Goal: Find specific fact: Find specific fact

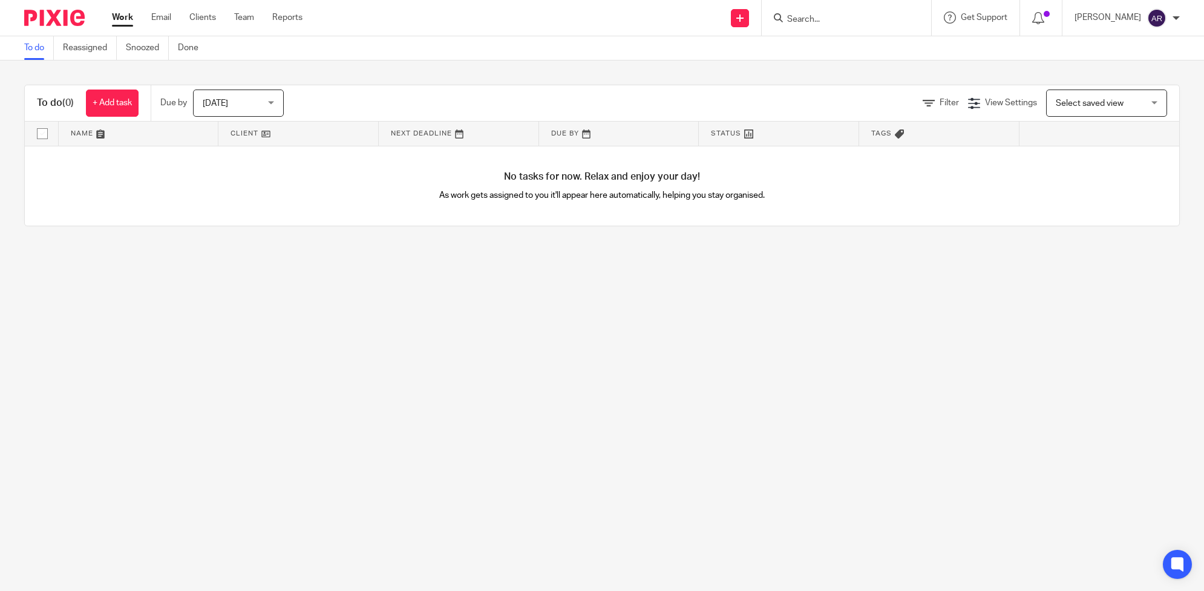
click at [852, 15] on input "Search" at bounding box center [840, 20] width 109 height 11
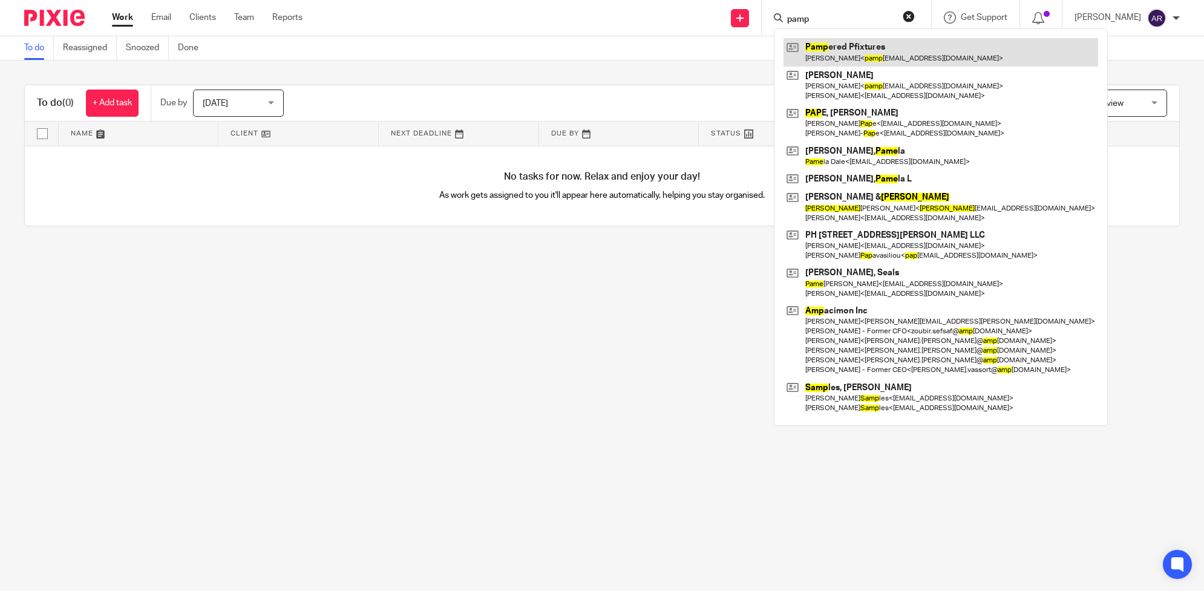
type input "pamp"
click at [844, 52] on link at bounding box center [940, 52] width 315 height 28
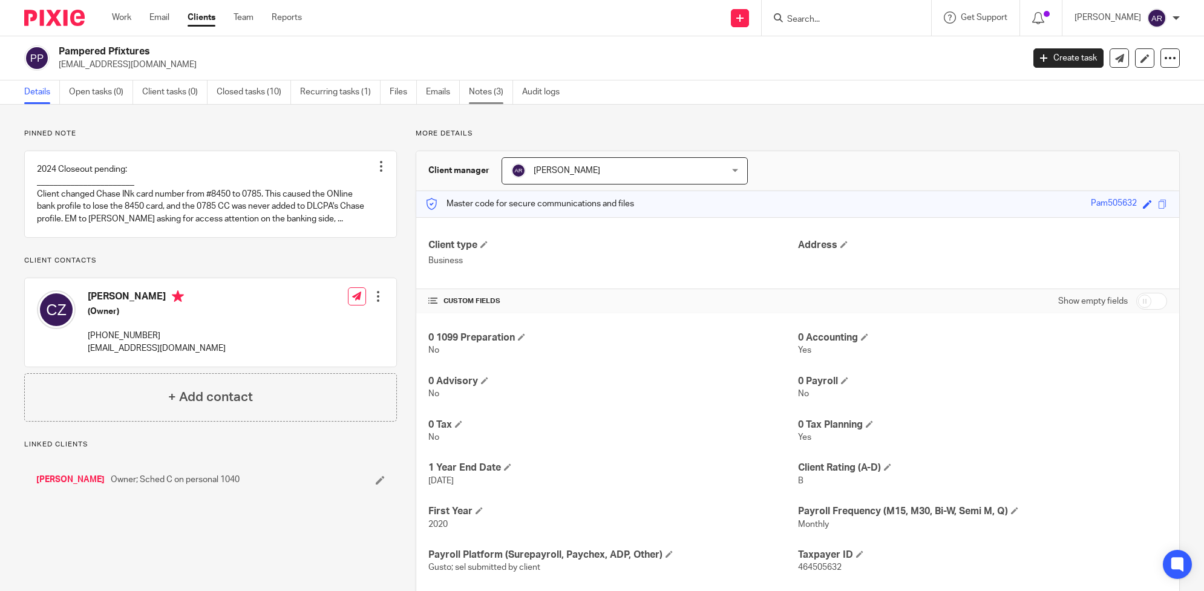
click at [477, 96] on link "Notes (3)" at bounding box center [491, 92] width 44 height 24
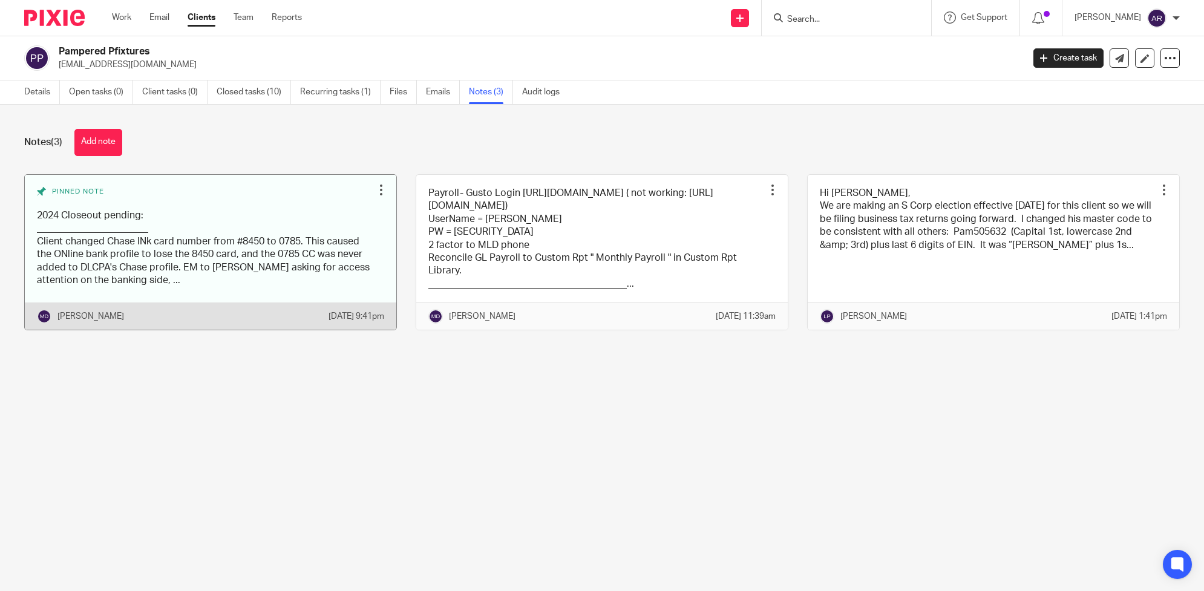
click at [339, 245] on link at bounding box center [210, 252] width 371 height 155
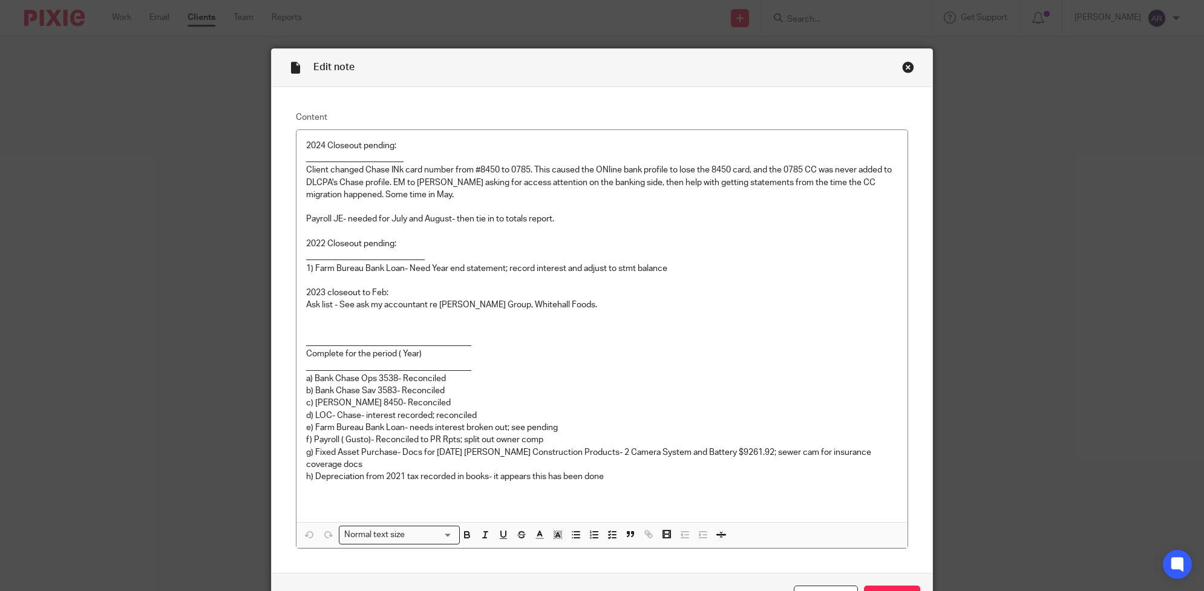
click at [902, 70] on div "Close this dialog window" at bounding box center [908, 67] width 12 height 12
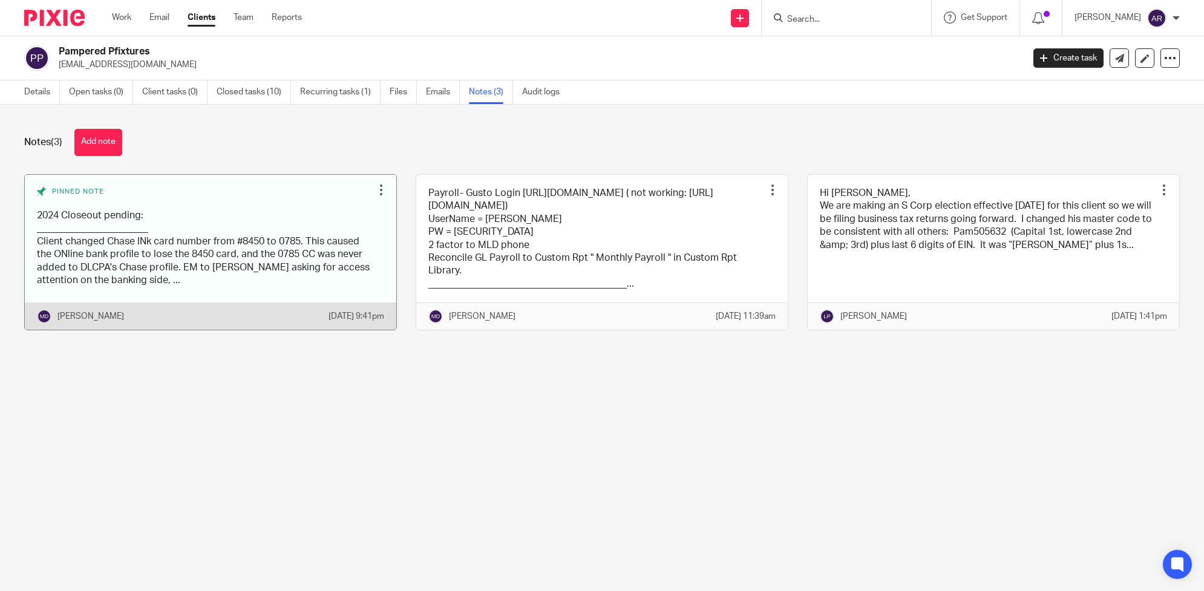
click at [330, 233] on link at bounding box center [210, 252] width 371 height 155
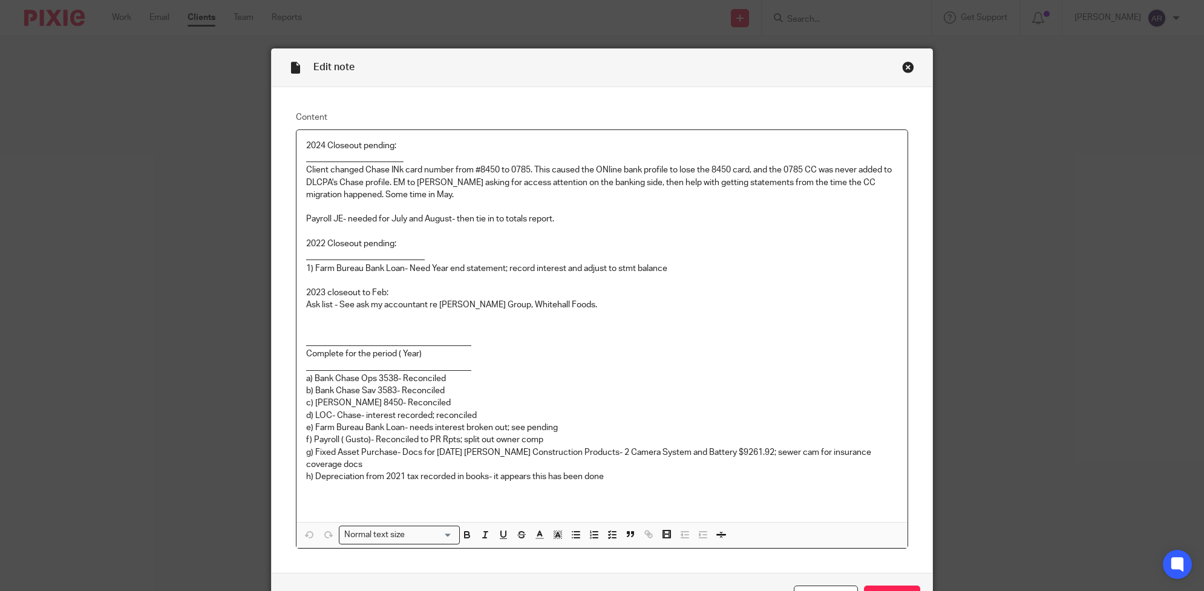
click at [902, 67] on div "Close this dialog window" at bounding box center [908, 67] width 12 height 12
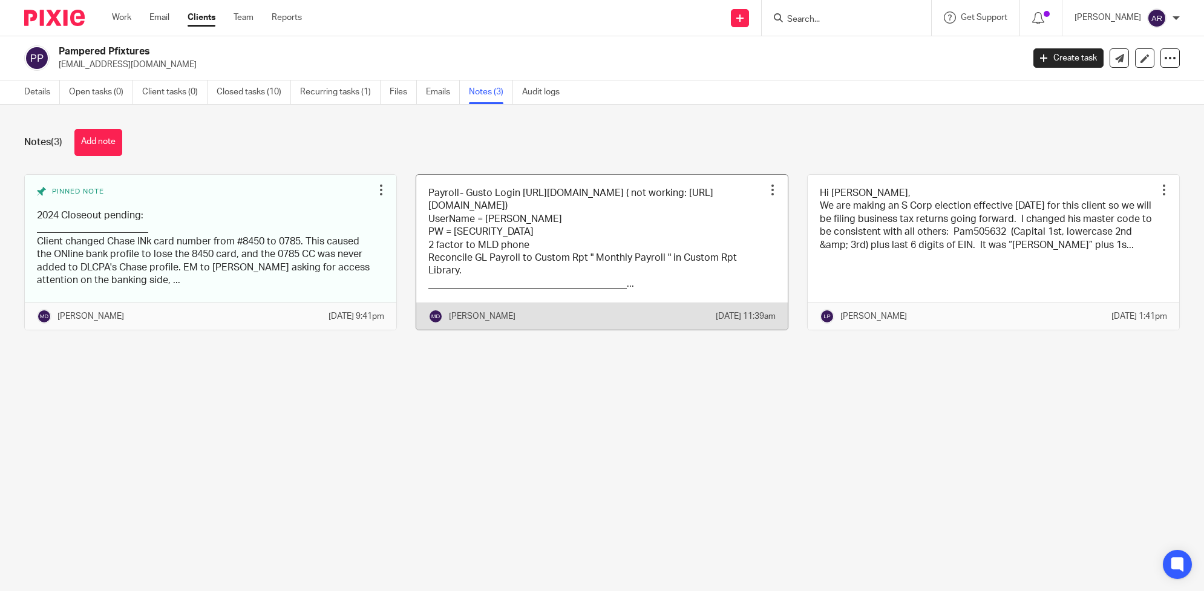
click at [618, 247] on link at bounding box center [601, 252] width 371 height 155
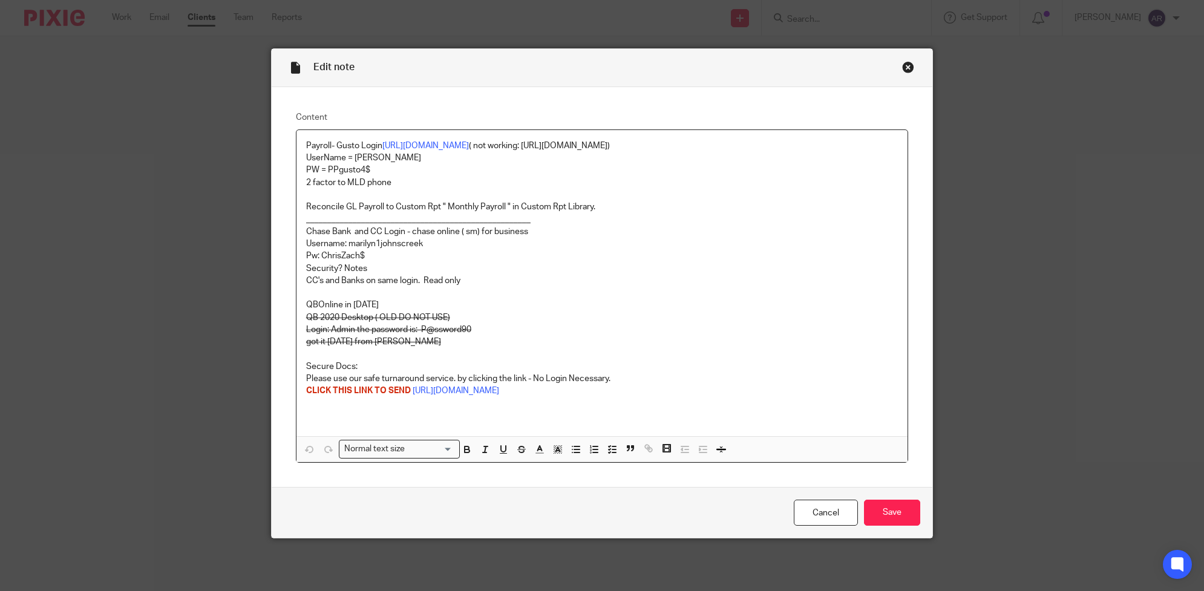
click at [903, 68] on div "Close this dialog window" at bounding box center [908, 67] width 12 height 12
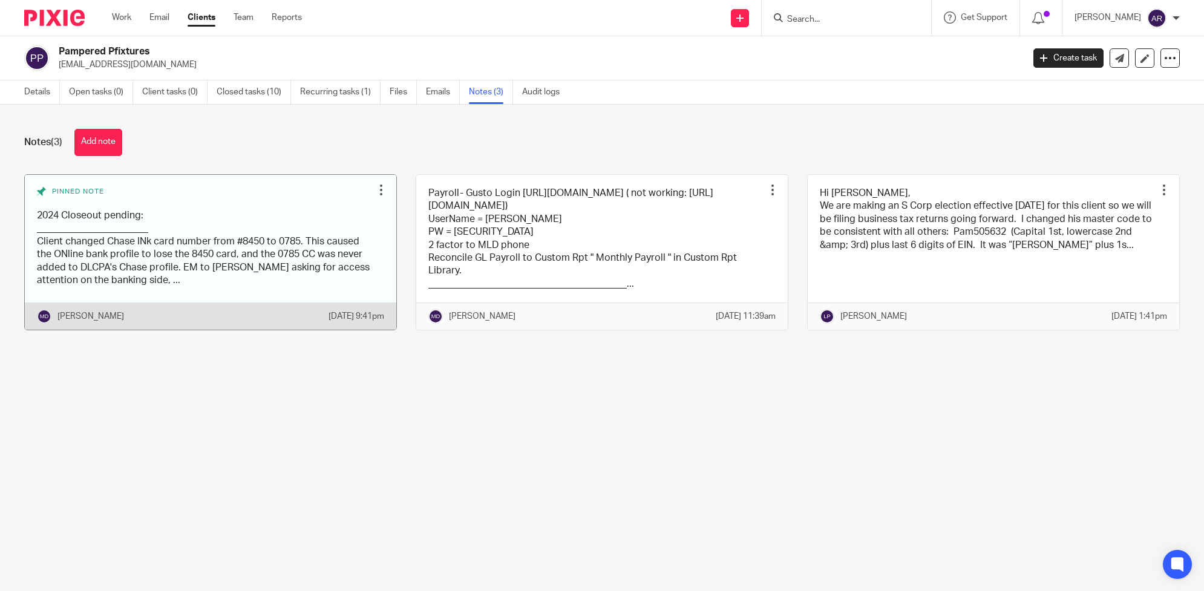
click at [290, 212] on link at bounding box center [210, 252] width 371 height 155
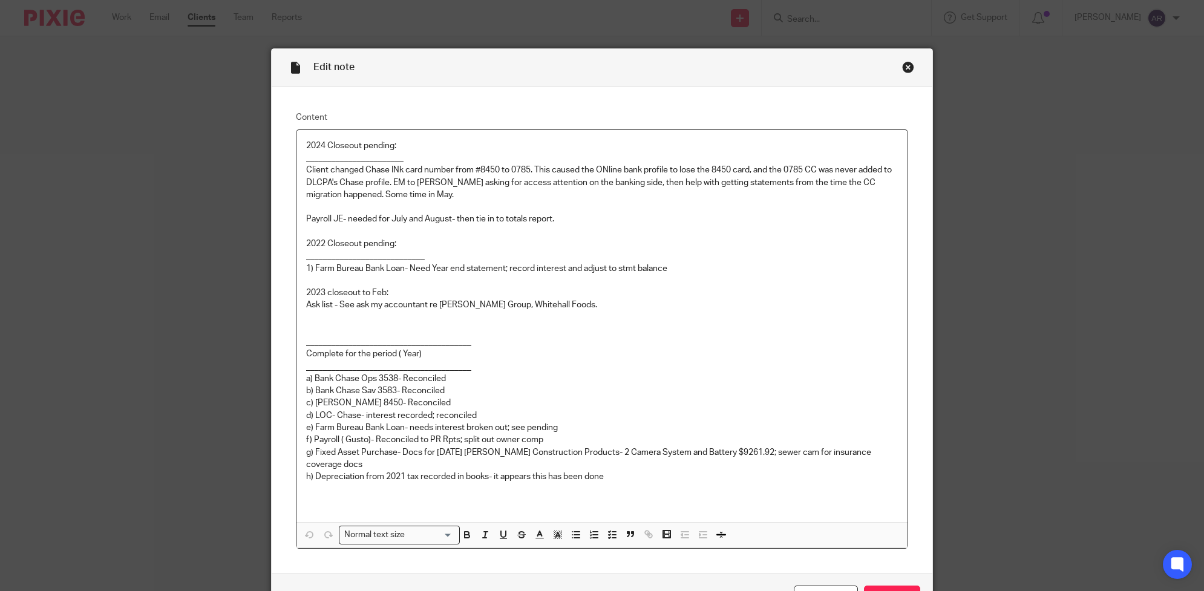
click at [902, 67] on div "Close this dialog window" at bounding box center [908, 67] width 12 height 12
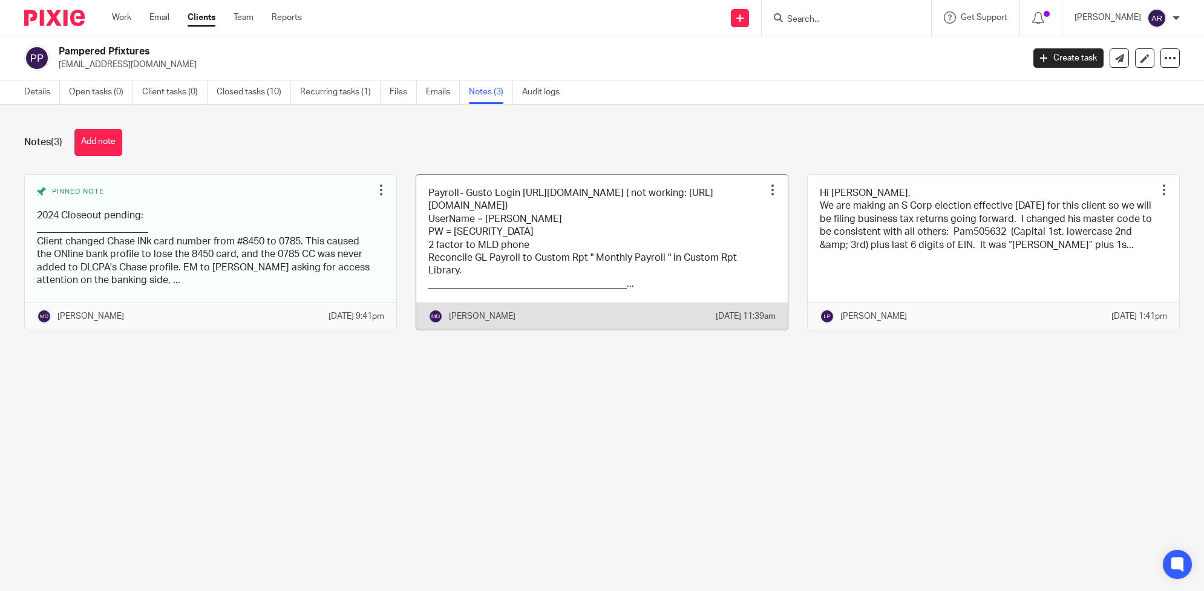
click at [727, 215] on link at bounding box center [601, 252] width 371 height 155
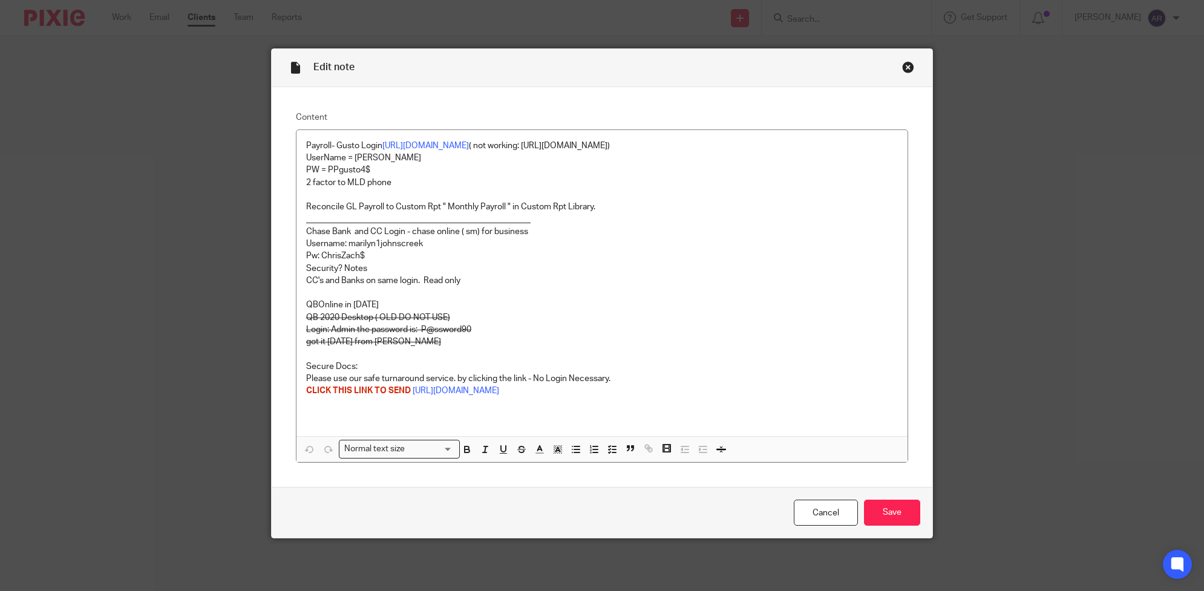
click at [902, 67] on div "Close this dialog window" at bounding box center [908, 67] width 12 height 12
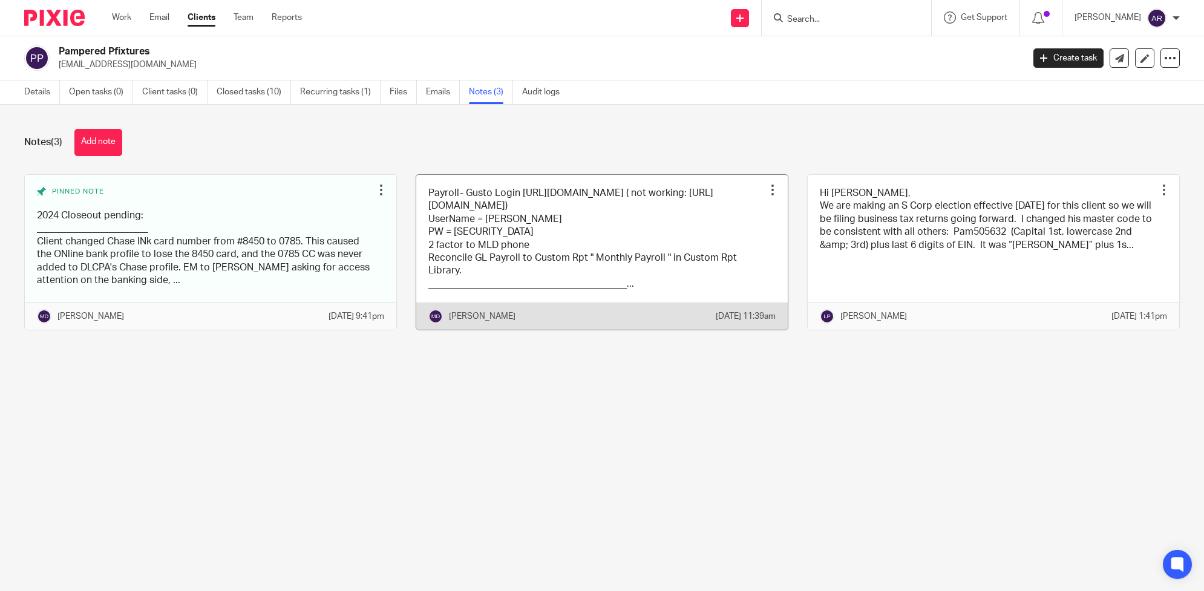
click at [697, 241] on link at bounding box center [601, 252] width 371 height 155
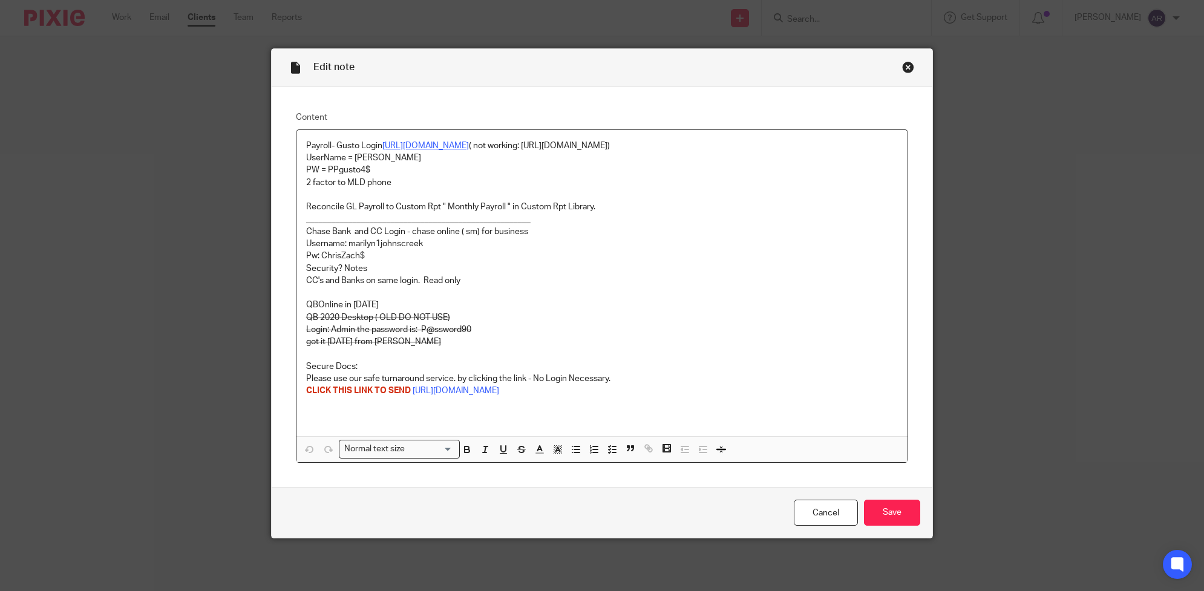
click at [457, 146] on link "https://app.gusto.com/login" at bounding box center [425, 146] width 87 height 8
click at [477, 166] on link "https://app.gusto.com/login" at bounding box center [520, 169] width 87 height 12
click at [673, 270] on p "Security? Notes" at bounding box center [602, 269] width 592 height 12
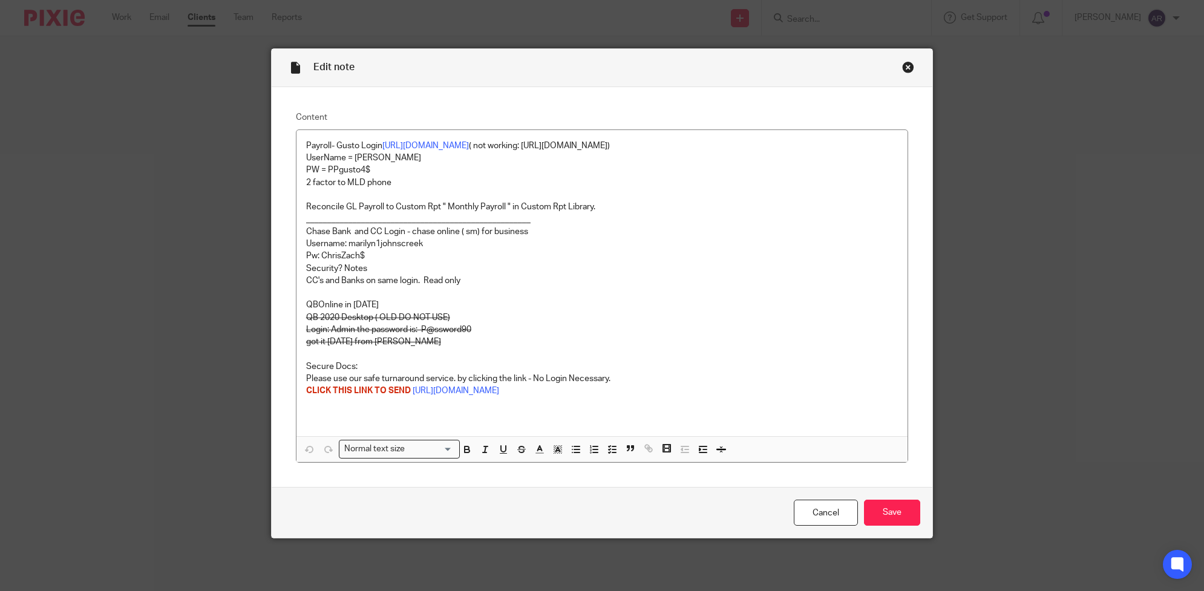
click at [352, 157] on p "UserName = Marilyn Davis" at bounding box center [602, 158] width 592 height 12
drag, startPoint x: 352, startPoint y: 157, endPoint x: 412, endPoint y: 158, distance: 59.9
click at [412, 158] on p "UserName = Marilyn Davis" at bounding box center [602, 158] width 592 height 12
click at [729, 246] on p "Username: marilyn1johnscreek" at bounding box center [602, 244] width 592 height 12
drag, startPoint x: 322, startPoint y: 171, endPoint x: 365, endPoint y: 174, distance: 42.5
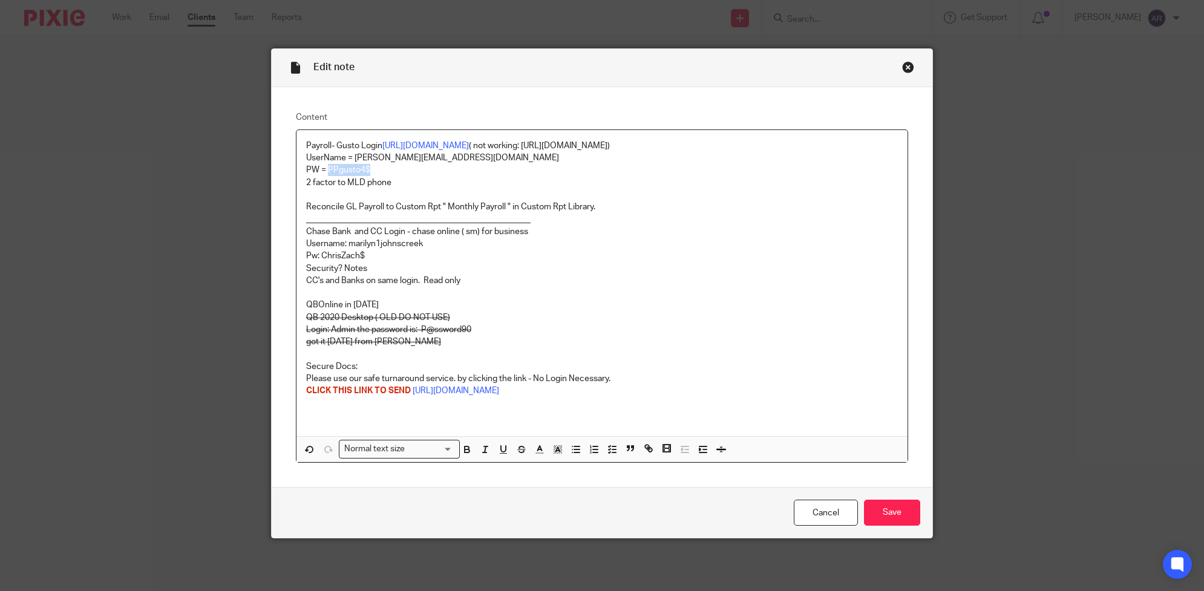
click at [365, 174] on p "PW = PPgusto4$" at bounding box center [602, 170] width 592 height 12
copy p "PPgusto4$"
